Goal: Book appointment/travel/reservation

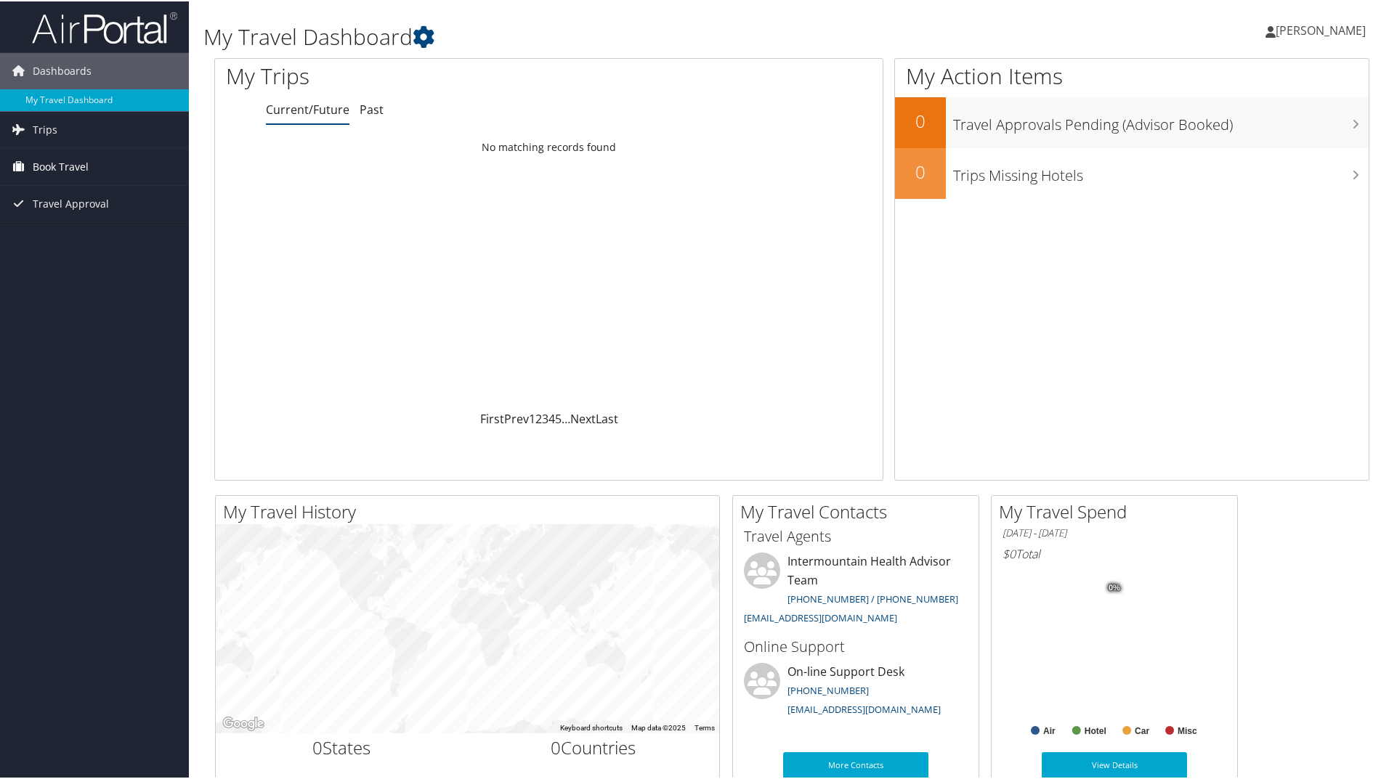
click at [65, 169] on span "Book Travel" at bounding box center [61, 165] width 56 height 36
click at [65, 230] on link "Book/Manage Online Trips" at bounding box center [94, 238] width 189 height 22
click at [65, 166] on span "Book Travel" at bounding box center [61, 165] width 56 height 36
click at [63, 243] on link "Book/Manage Online Trips" at bounding box center [94, 238] width 189 height 22
